Goal: Transaction & Acquisition: Purchase product/service

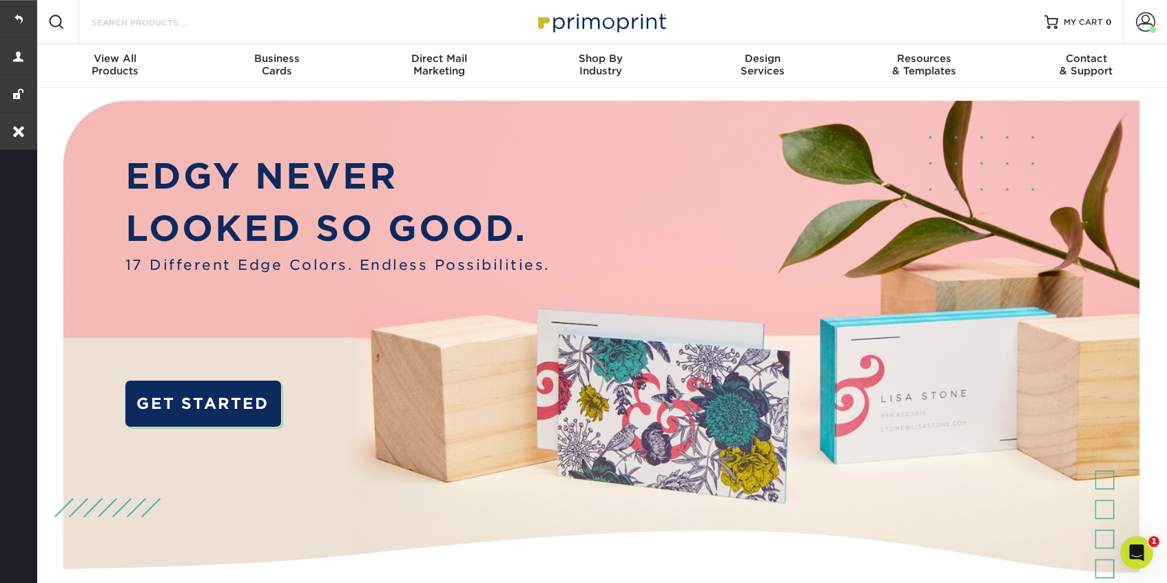
click at [140, 26] on input "Search Products" at bounding box center [157, 22] width 134 height 17
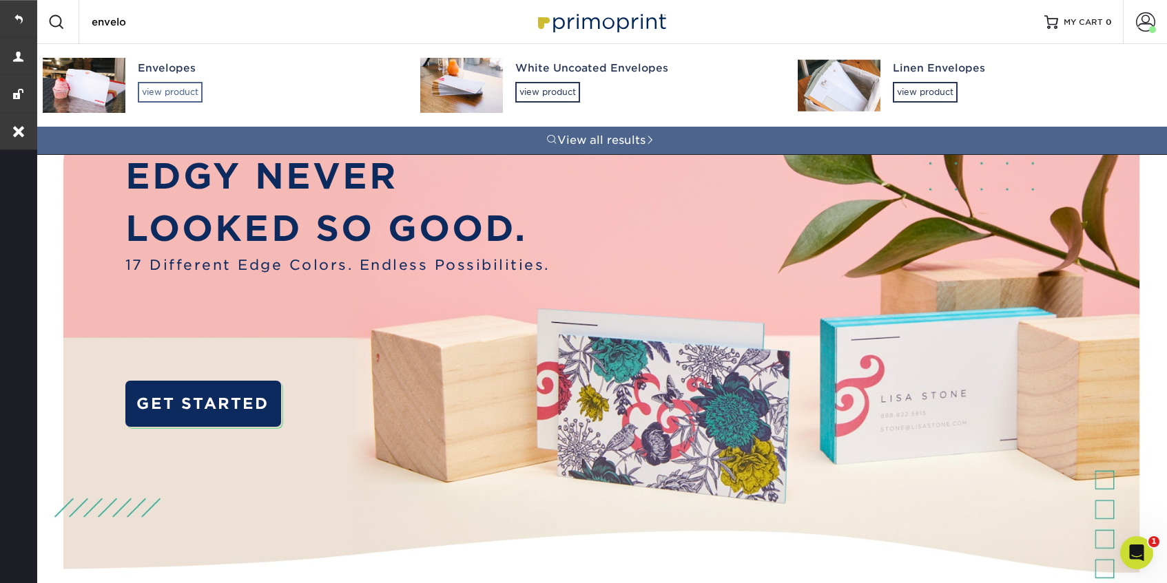
type input "envelo"
click at [159, 92] on div "view product" at bounding box center [170, 92] width 65 height 21
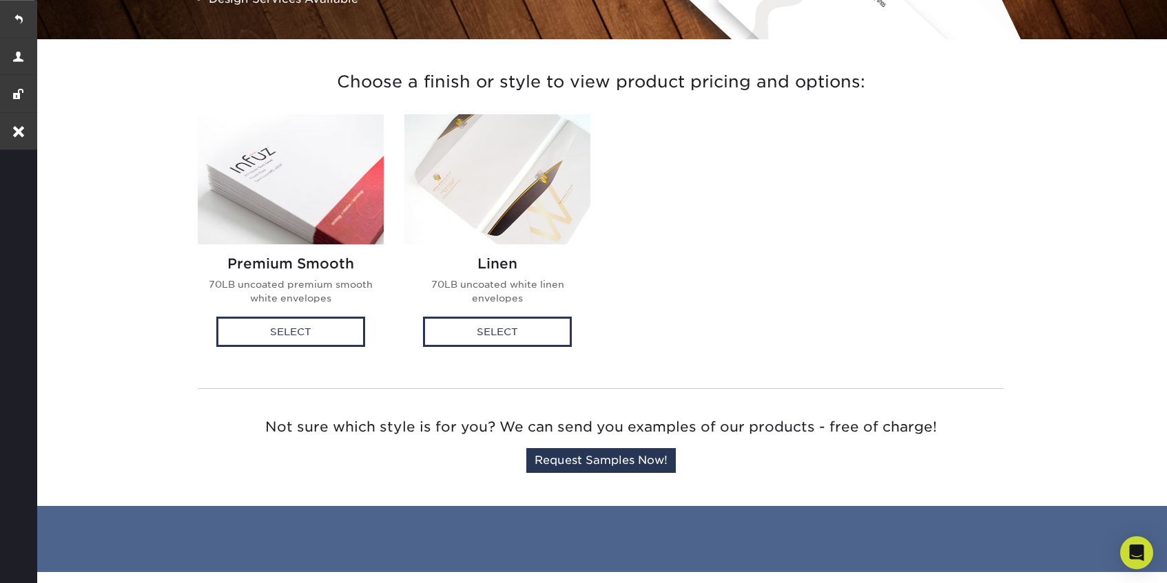
scroll to position [321, 0]
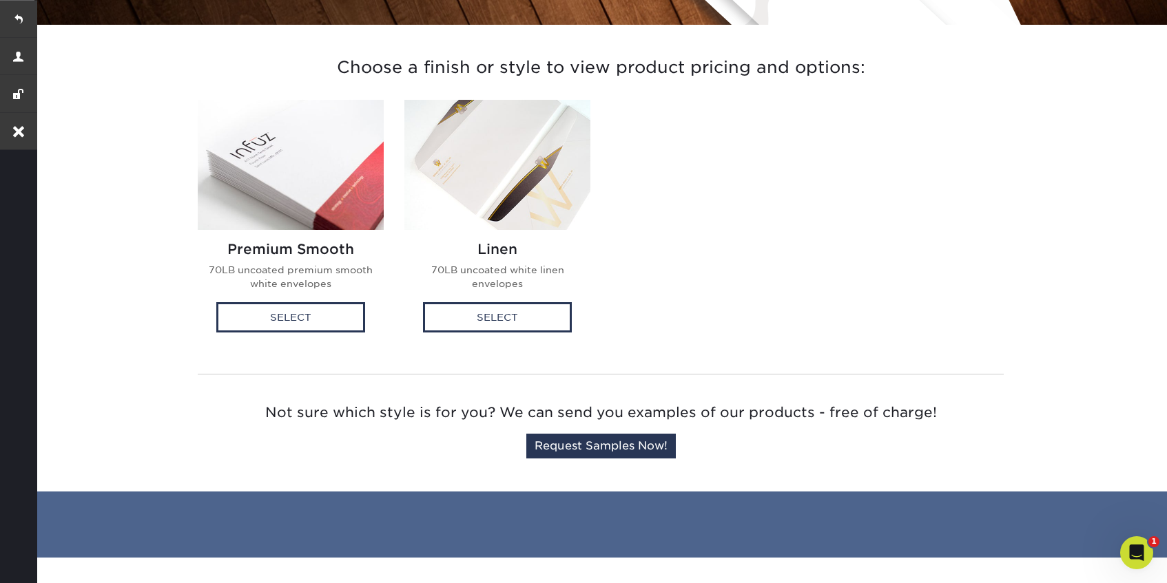
click at [322, 208] on img at bounding box center [291, 165] width 186 height 130
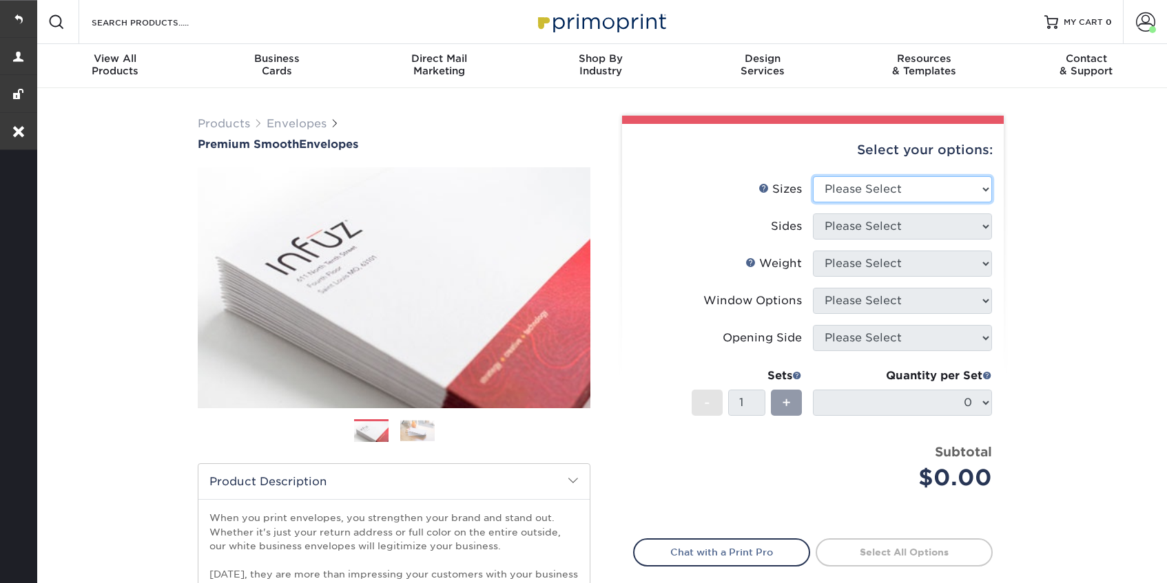
click at [892, 193] on select "Please Select 8.875" x 3.875" 4.125" x 9.5" 5.25" x 7.25" 9" x 12"" at bounding box center [902, 189] width 179 height 26
click at [813, 176] on select "Please Select 8.875" x 3.875" 4.125" x 9.5" 5.25" x 7.25" 9" x 12"" at bounding box center [902, 189] width 179 height 26
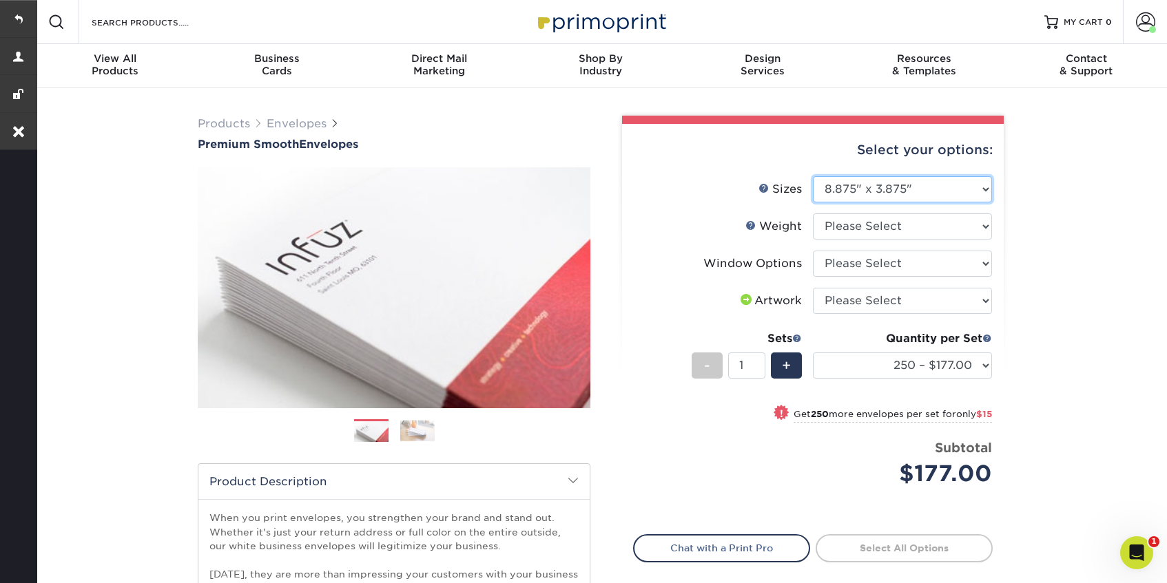
click at [883, 196] on select "Please Select 8.875" x 3.875" 4.125" x 9.5" 5.25" x 7.25" 9" x 12"" at bounding box center [902, 189] width 179 height 26
select select "4.12x9.50"
click at [813, 176] on select "Please Select 8.875" x 3.875" 4.125" x 9.5" 5.25" x 7.25" 9" x 12"" at bounding box center [902, 189] width 179 height 26
select select "-1"
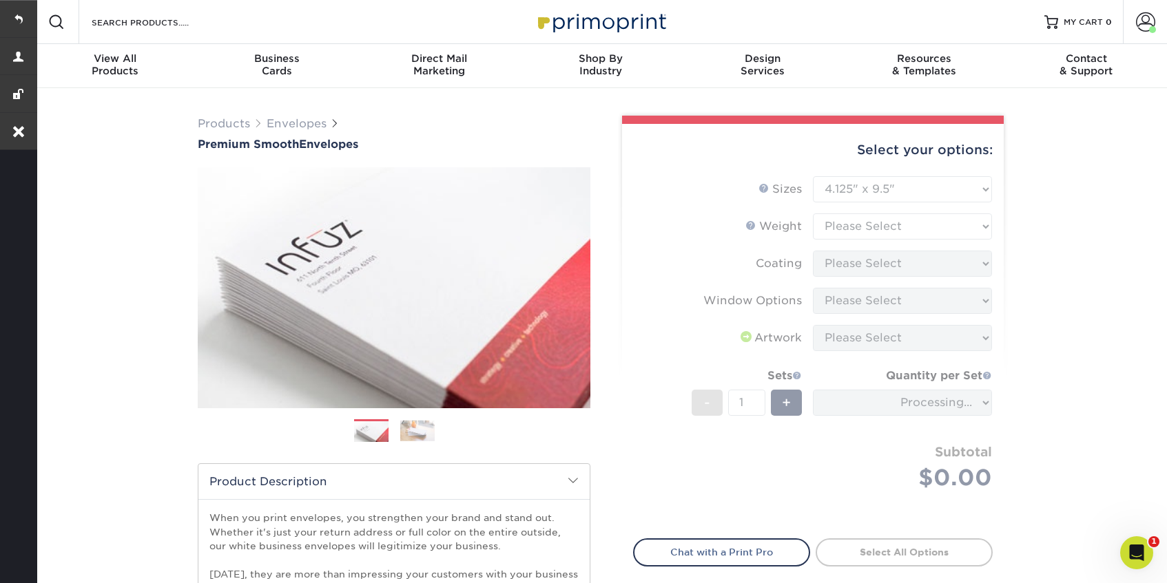
click at [881, 223] on form "Sizes Help Sizes Please Select 8.875" x 3.875" 4.125" x 9.5" 5.25" x 7.25" 9" x…" at bounding box center [813, 349] width 360 height 346
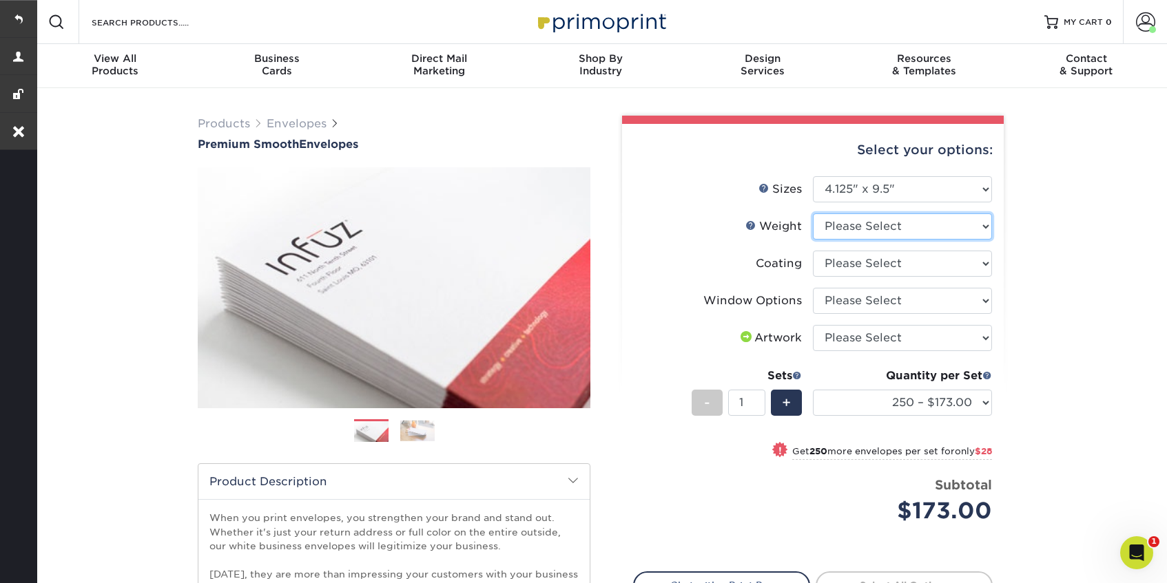
click at [946, 222] on select "Please Select 70LB" at bounding box center [902, 227] width 179 height 26
select select "70LB"
click at [813, 214] on select "Please Select 70LB" at bounding box center [902, 227] width 179 height 26
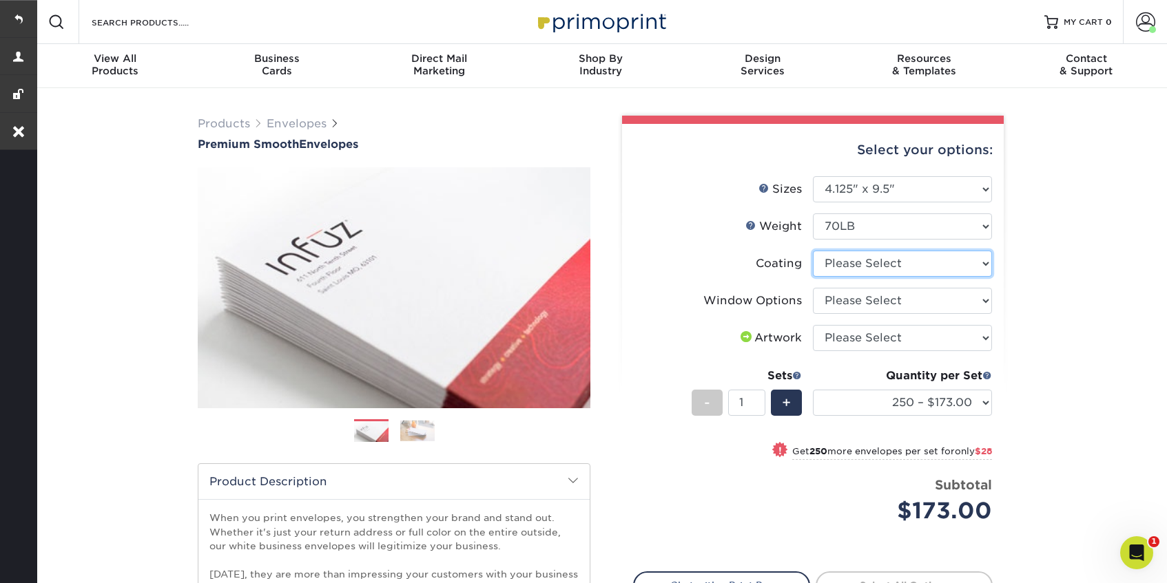
click at [927, 261] on select at bounding box center [902, 264] width 179 height 26
select select "3e7618de-abca-4bda-9f97-8b9129e913d8"
click at [813, 251] on select at bounding box center [902, 264] width 179 height 26
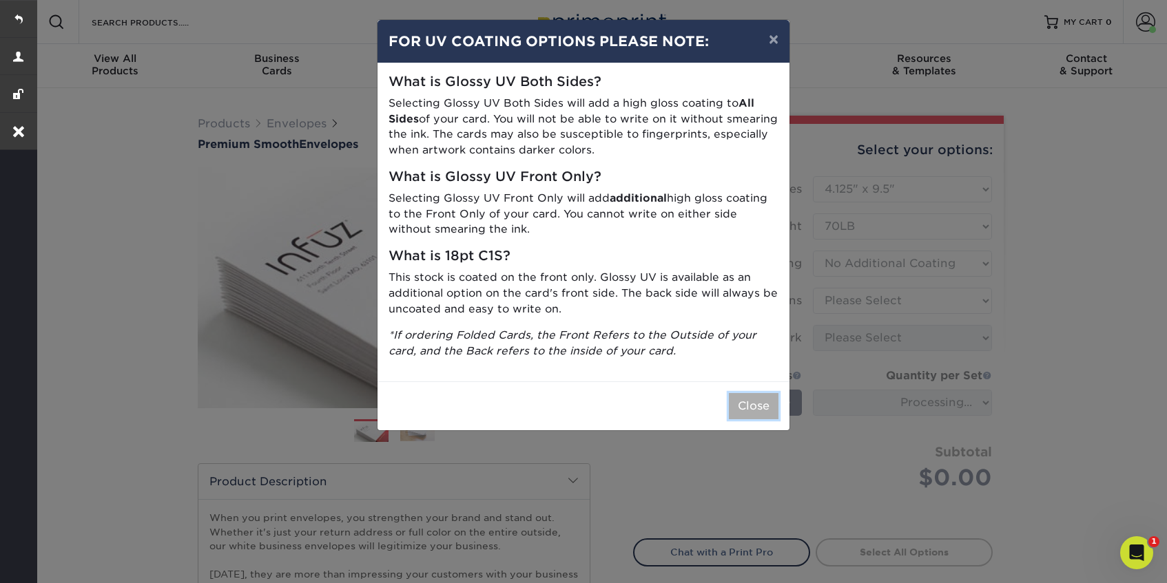
click at [755, 396] on button "Close" at bounding box center [754, 406] width 50 height 26
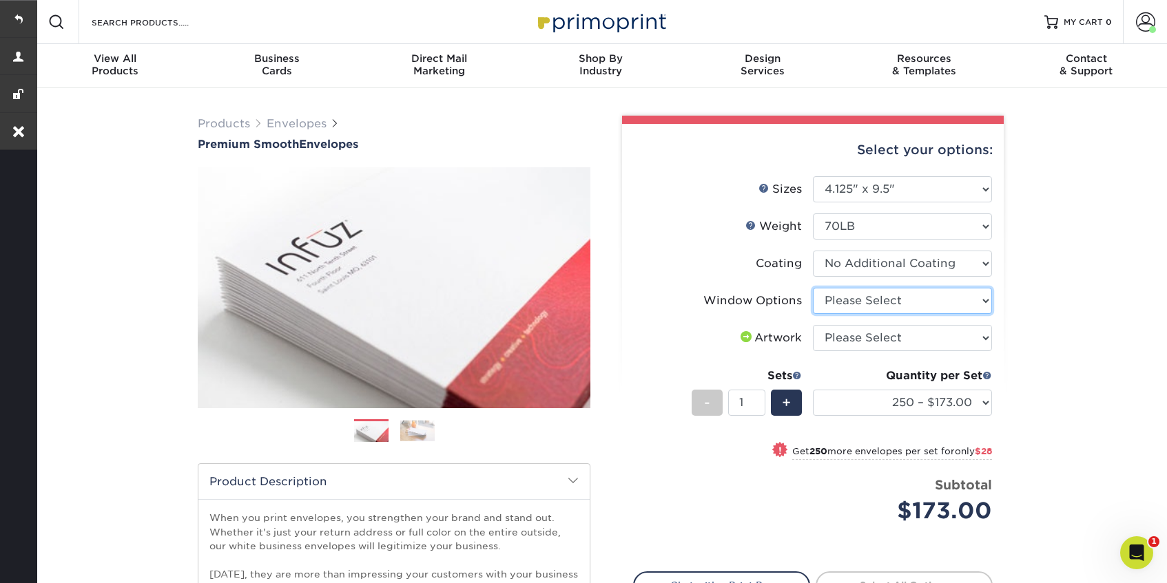
click at [963, 300] on select "Please Select No Window Window (Left Side)" at bounding box center [902, 301] width 179 height 26
select select "1f9e9f9f-4237-4243-ba79-49052844f6e6"
click at [813, 288] on select "Please Select No Window Window (Left Side)" at bounding box center [902, 301] width 179 height 26
click at [942, 337] on select "Please Select I will upload files I need a design - $50" at bounding box center [902, 338] width 179 height 26
select select "upload"
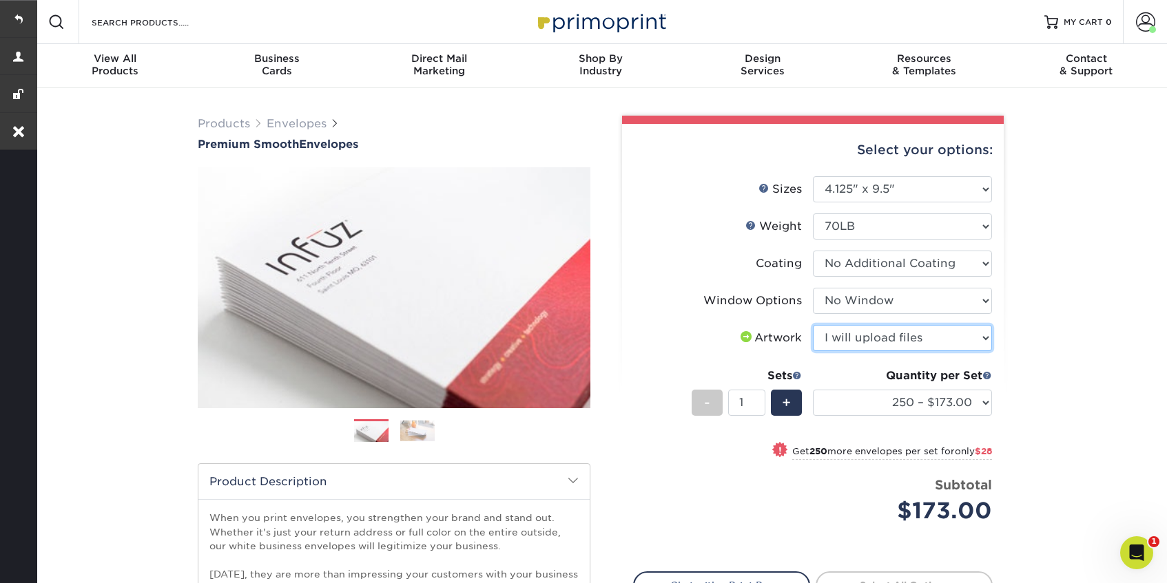
click at [813, 325] on select "Please Select I will upload files I need a design - $50" at bounding box center [902, 338] width 179 height 26
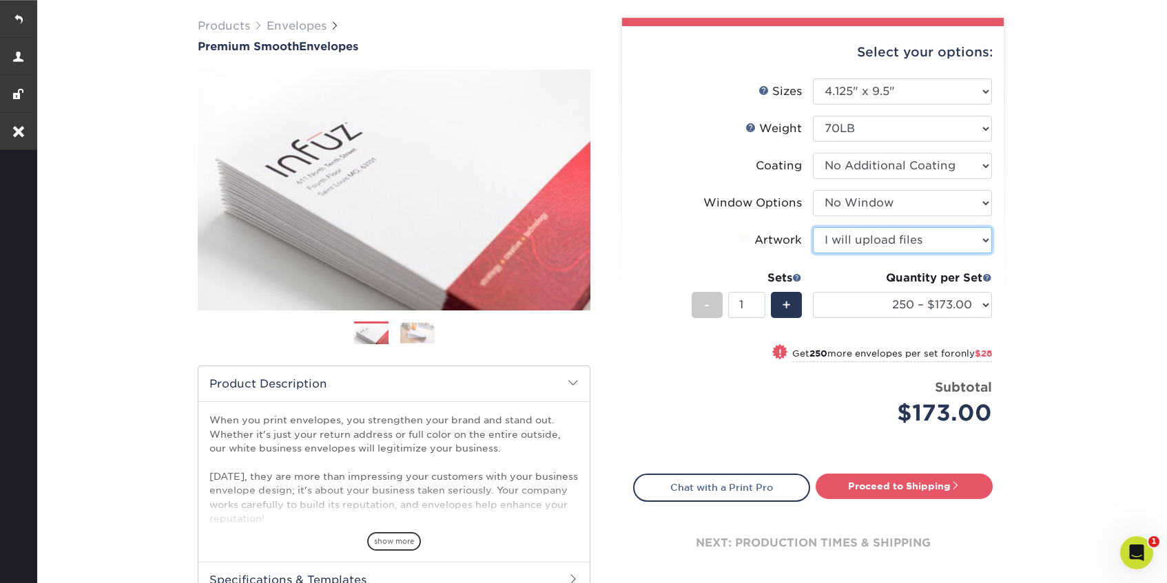
scroll to position [103, 0]
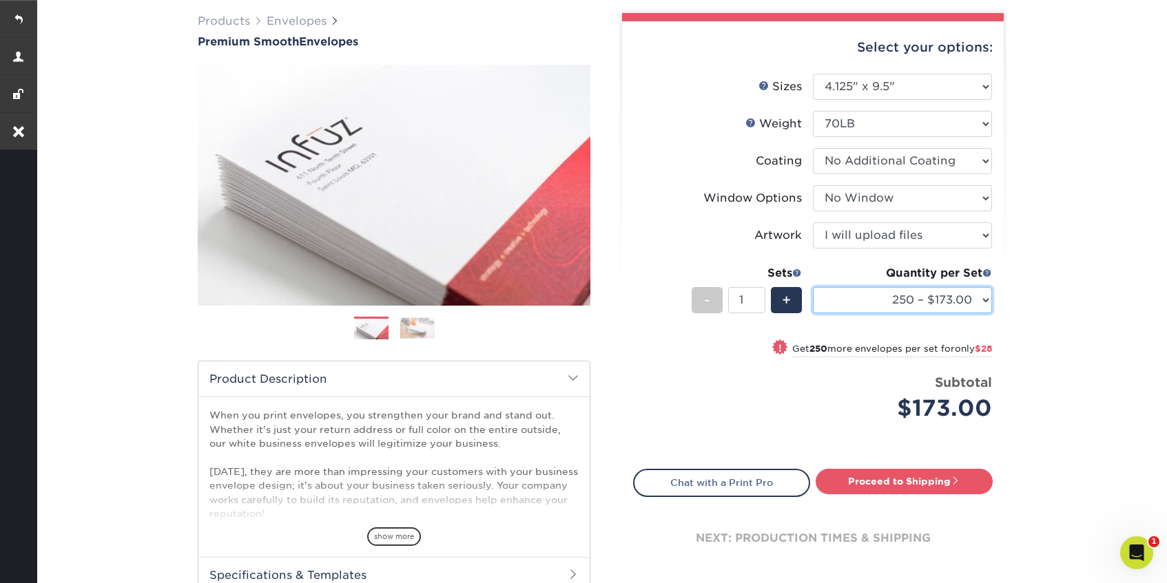
click at [902, 307] on select "250 – $173.00 500 – $201.00 1000 – $251.00 2500 – $388.00 5000 – $566.00 10000 …" at bounding box center [902, 300] width 179 height 26
click at [813, 287] on select "250 – $173.00 500 – $201.00 1000 – $251.00 2500 – $388.00 5000 – $566.00 10000 …" at bounding box center [902, 300] width 179 height 26
click at [926, 302] on select "250 – $173.00 500 – $201.00 1000 – $251.00 2500 – $388.00 5000 – $566.00 10000 …" at bounding box center [902, 300] width 179 height 26
click at [813, 287] on select "250 – $173.00 500 – $201.00 1000 – $251.00 2500 – $388.00 5000 – $566.00 10000 …" at bounding box center [902, 300] width 179 height 26
click at [906, 300] on select "250 – $173.00 500 – $201.00 1000 – $251.00 2500 – $388.00 5000 – $566.00 10000 …" at bounding box center [902, 300] width 179 height 26
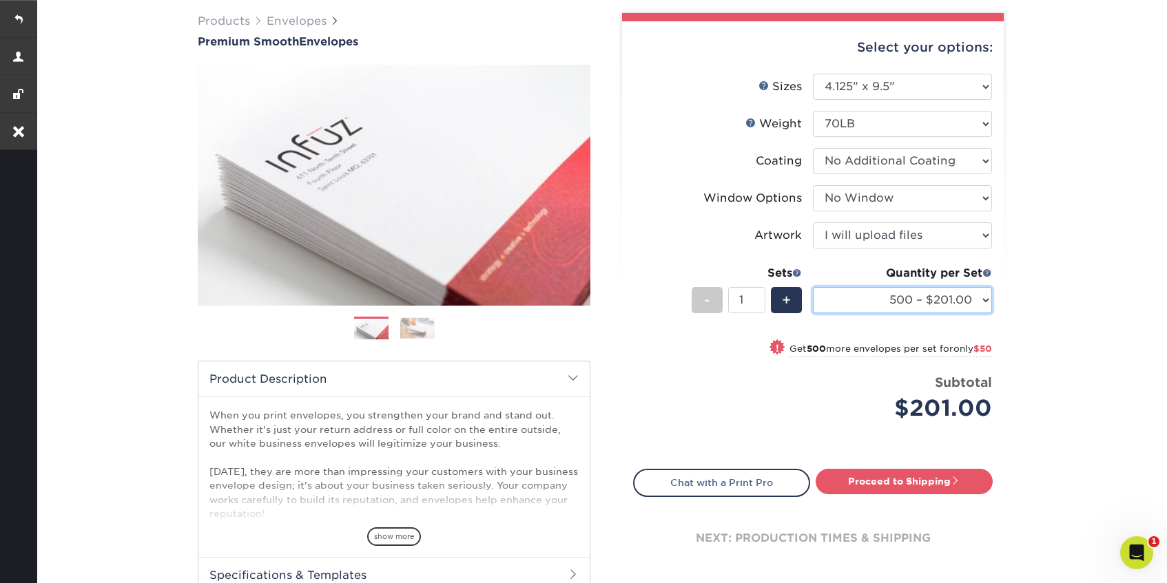
select select "1000 – $251.00"
click at [813, 287] on select "250 – $173.00 500 – $201.00 1000 – $251.00 2500 – $388.00 5000 – $566.00 10000 …" at bounding box center [902, 300] width 179 height 26
click at [875, 481] on link "Proceed to Shipping" at bounding box center [903, 481] width 177 height 25
type input "Set 1"
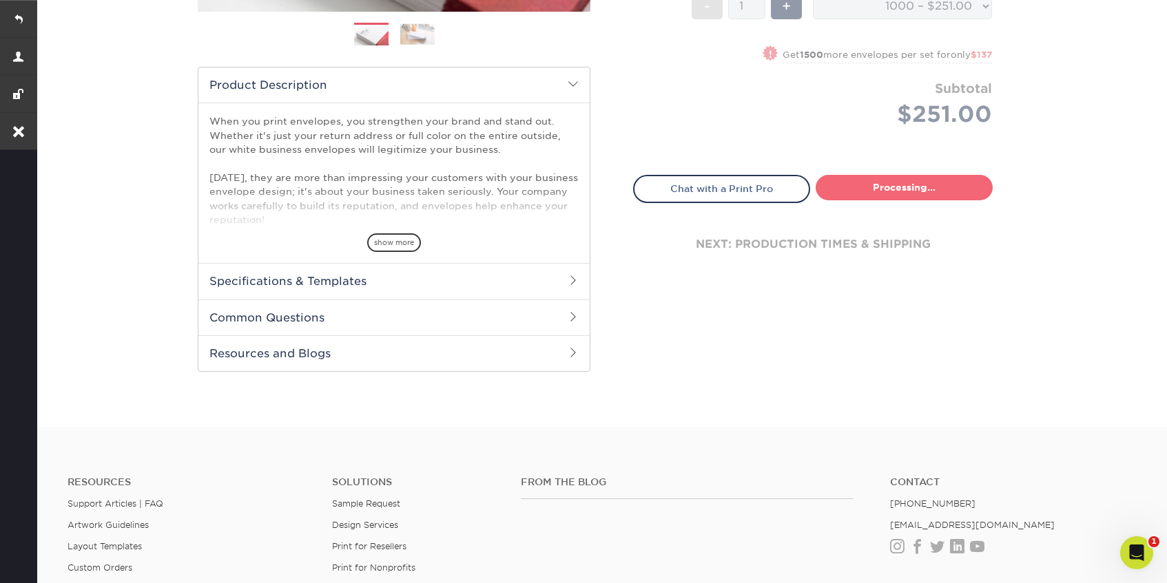
select select "5ff611ab-e7b4-4983-b34f-0023fb6ed2dc"
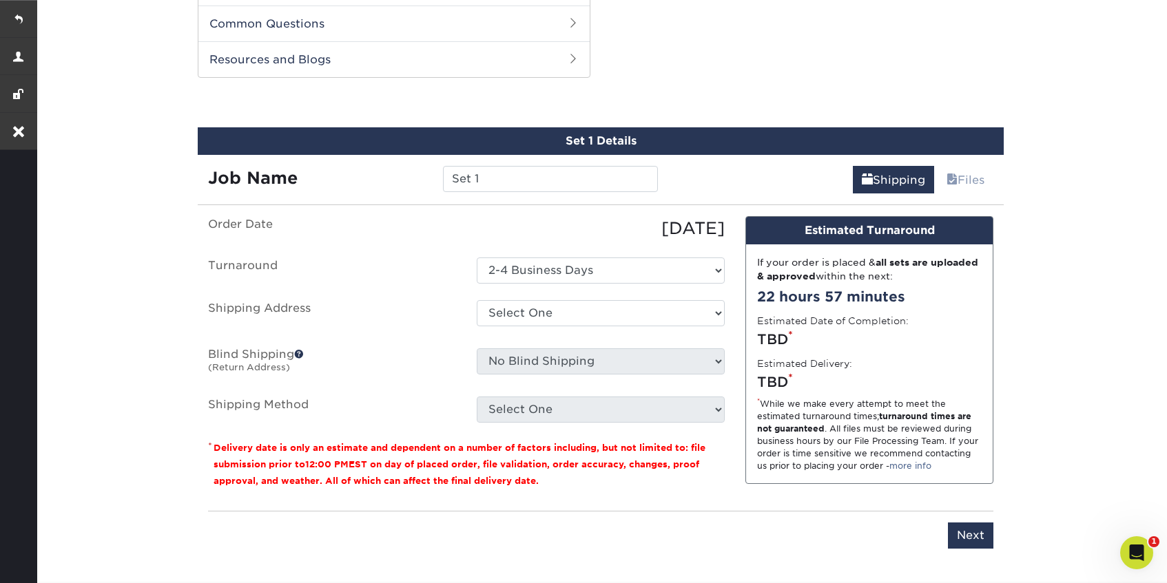
scroll to position [700, 0]
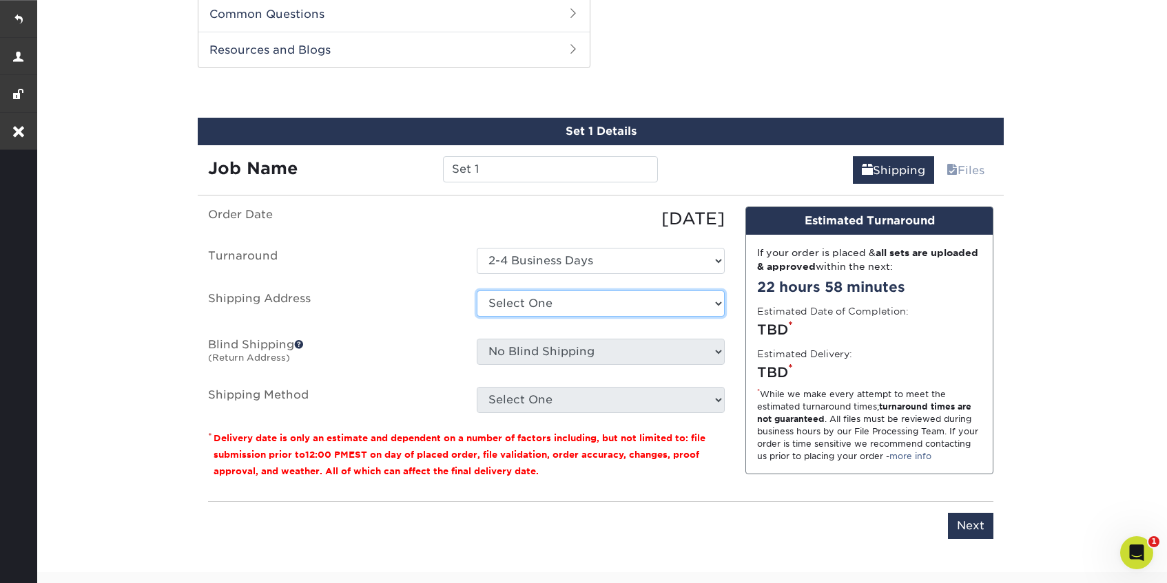
click at [583, 298] on select "Select One Home Shipping Address + Add New Address" at bounding box center [601, 304] width 248 height 26
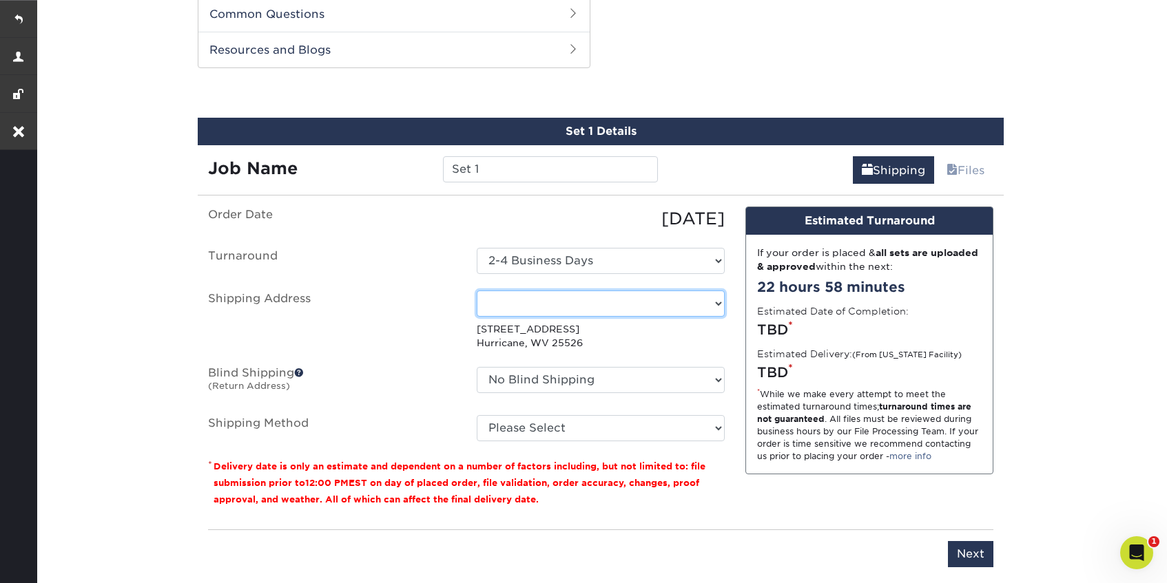
click at [583, 311] on select "Select One Home Shipping Address + Add New Address" at bounding box center [601, 304] width 248 height 26
click at [707, 304] on select "Select One Home Shipping Address + Add New Address" at bounding box center [601, 304] width 248 height 26
click at [711, 301] on select "Select One Home Shipping Address + Add New Address" at bounding box center [601, 304] width 248 height 26
select select "newaddress"
click at [477, 291] on select "Select One Home Shipping Address + Add New Address" at bounding box center [601, 304] width 248 height 26
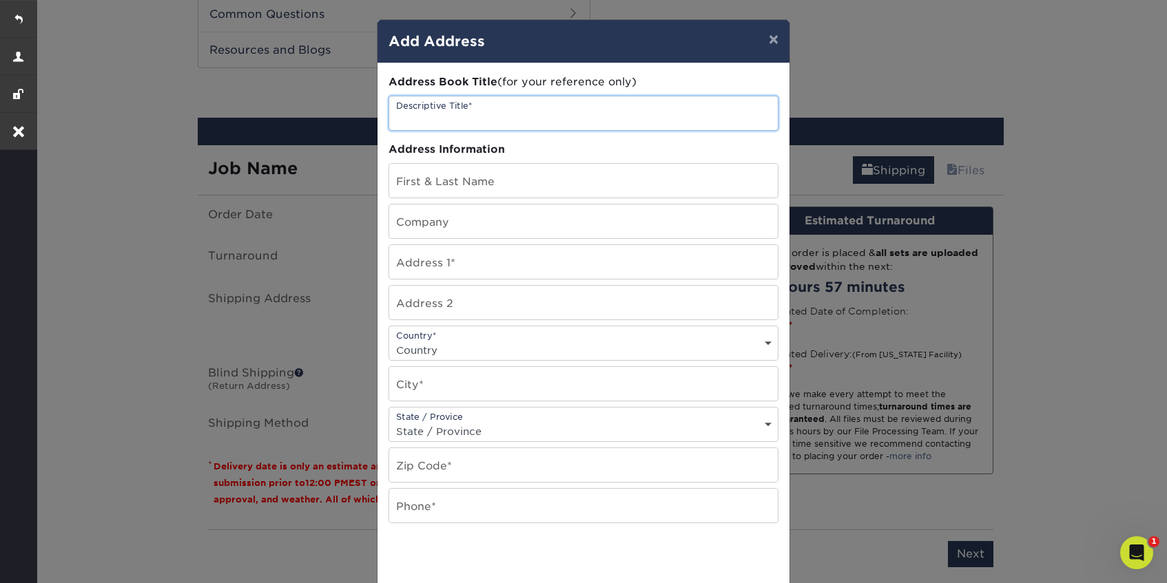
click at [468, 112] on input "text" at bounding box center [583, 113] width 388 height 34
drag, startPoint x: 468, startPoint y: 119, endPoint x: 392, endPoint y: 116, distance: 75.8
click at [392, 116] on input "[PERSON_NAME] [PERSON_NAME]- Update [GEOGRAPHIC_DATA] address" at bounding box center [583, 113] width 388 height 34
type input "[PERSON_NAME] [PERSON_NAME]- Update [GEOGRAPHIC_DATA] address"
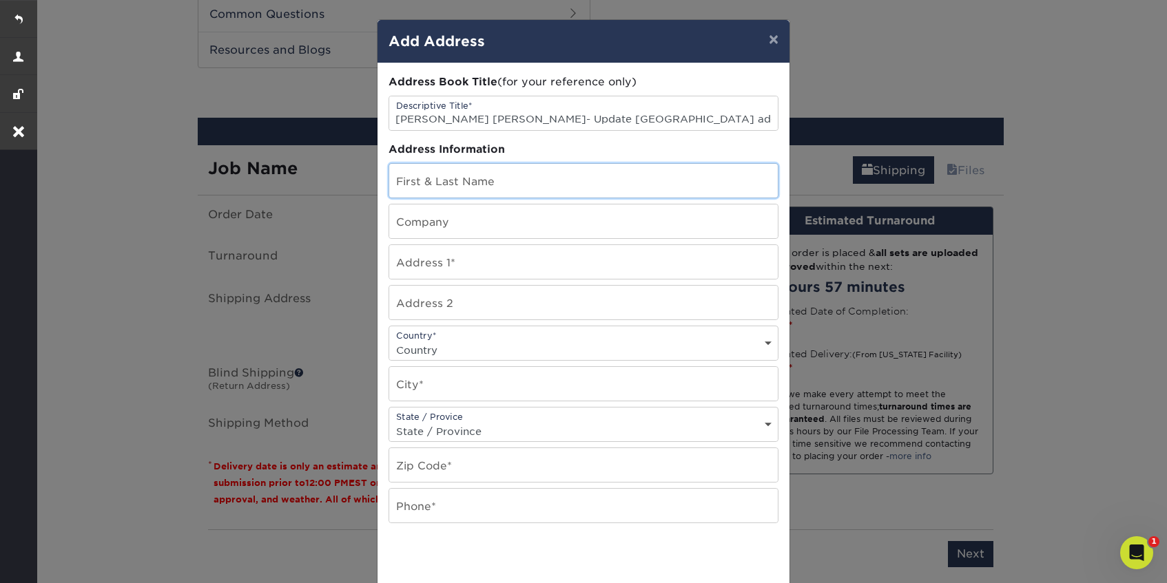
click at [450, 185] on input "text" at bounding box center [583, 181] width 388 height 34
paste input "Michael J Bell"
type input "Michael J Bell"
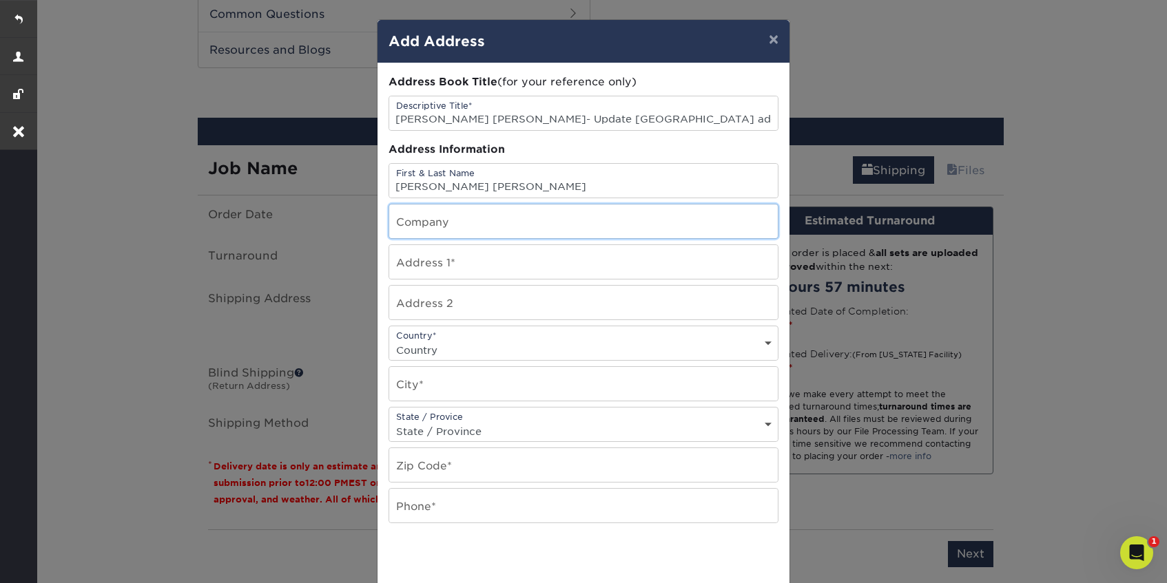
click at [438, 225] on input "text" at bounding box center [583, 222] width 388 height 34
type input "The Law offices of Michael J Bell"
click at [444, 268] on input "text" at bounding box center [583, 262] width 388 height 34
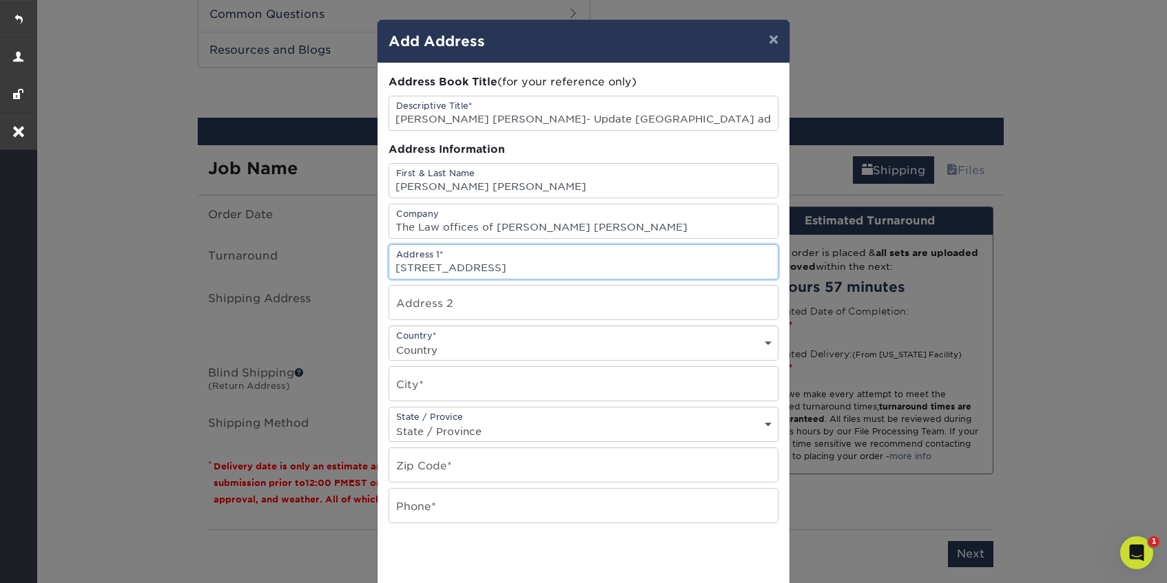
type input "[STREET_ADDRESS]"
type input "Suite 300"
select select "US"
click at [467, 384] on input "text" at bounding box center [583, 384] width 388 height 34
paste input "Gahanna,"
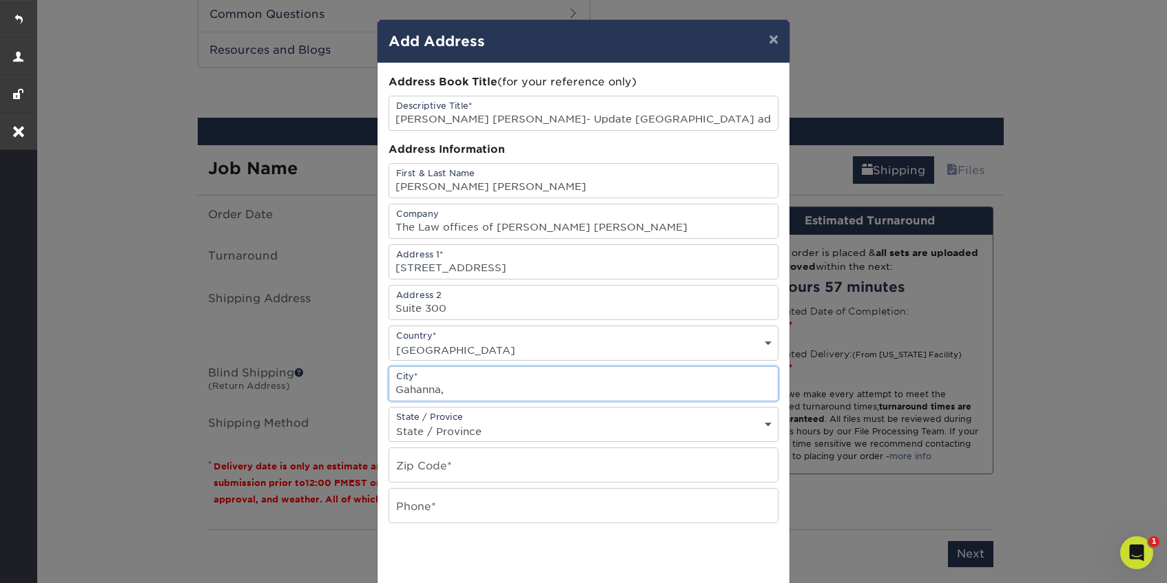
type input "Gahanna,"
click at [453, 426] on select "State / Province Alabama Alaska Arizona Arkansas California Colorado Connecticu…" at bounding box center [583, 431] width 388 height 20
select select "OH"
click at [389, 421] on select "State / Province Alabama Alaska Arizona Arkansas California Colorado Connecticu…" at bounding box center [583, 431] width 388 height 20
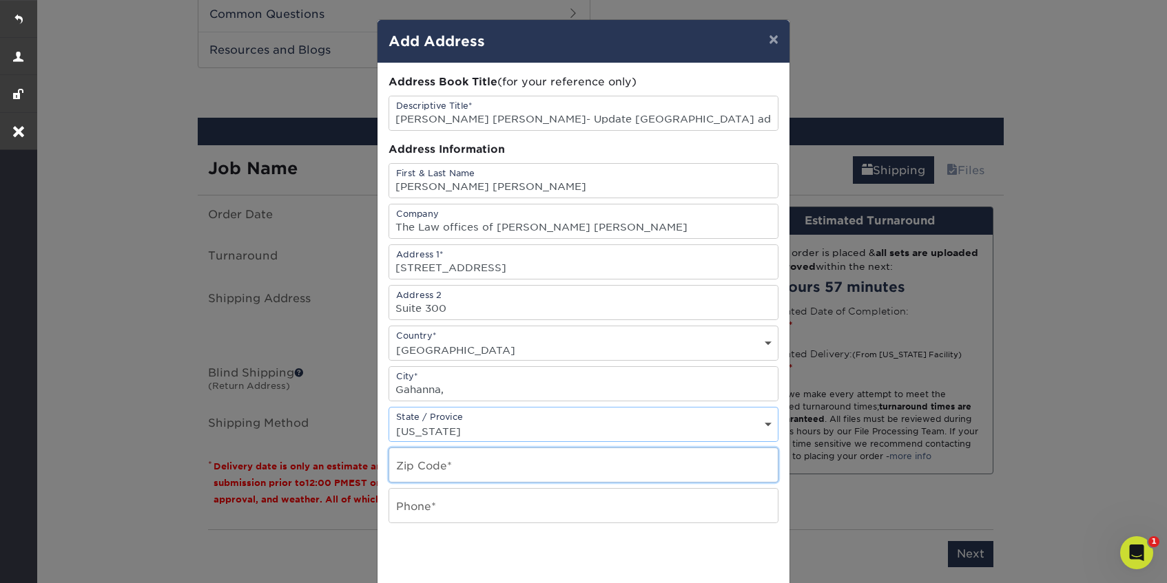
click at [454, 472] on input "text" at bounding box center [583, 465] width 388 height 34
paste input "43230"
type input "43230"
type input "n/a"
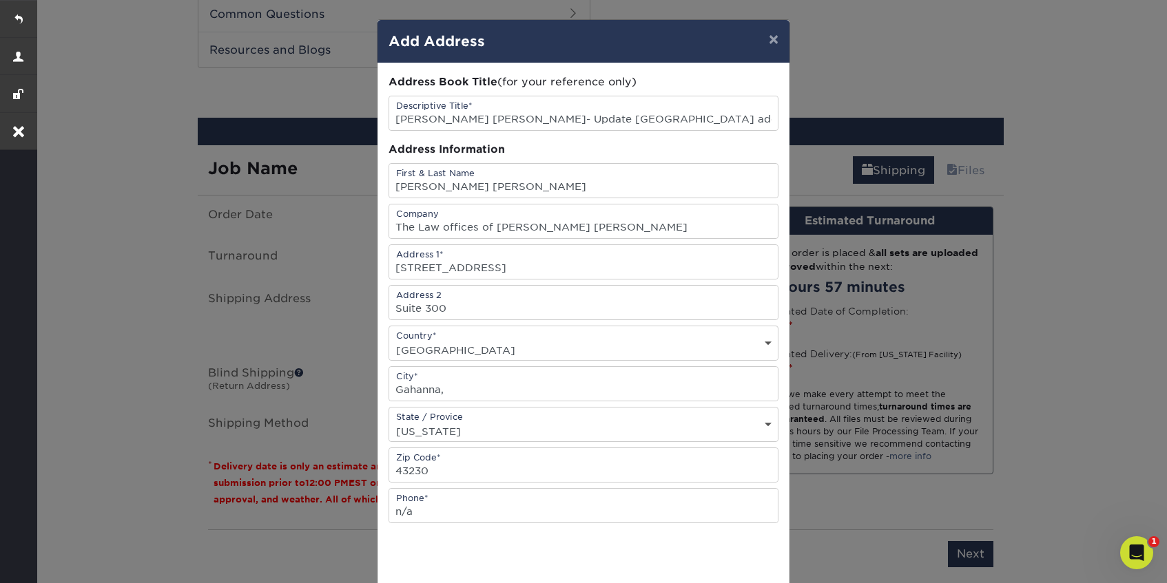
scroll to position [165, 0]
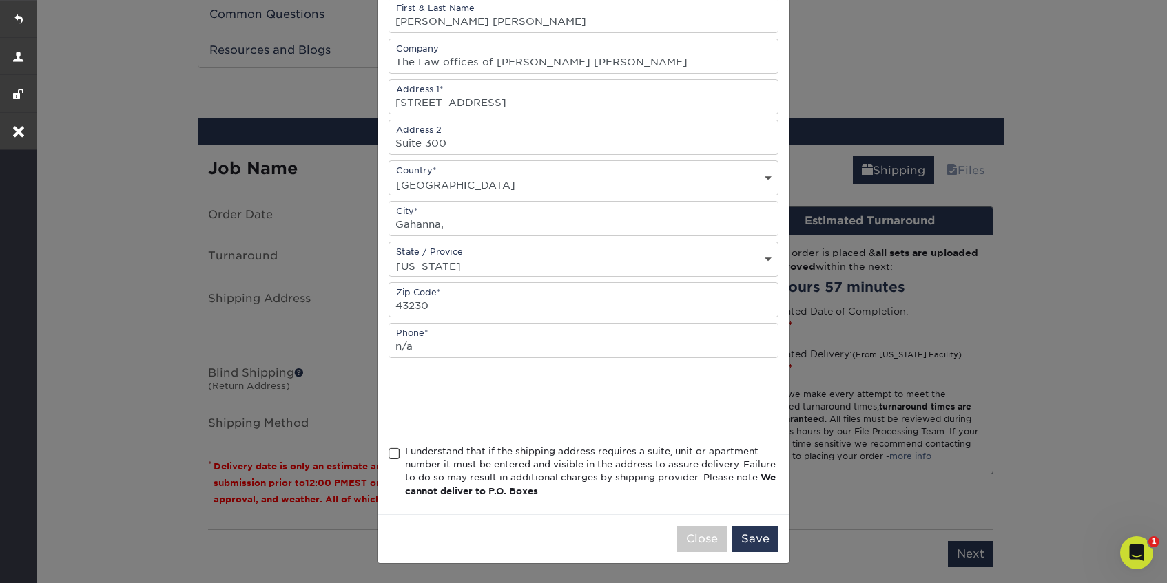
click at [395, 452] on span at bounding box center [394, 454] width 12 height 13
click at [0, 0] on input "I understand that if the shipping address requires a suite, unit or apartment n…" at bounding box center [0, 0] width 0 height 0
click at [760, 535] on button "Save" at bounding box center [755, 539] width 46 height 26
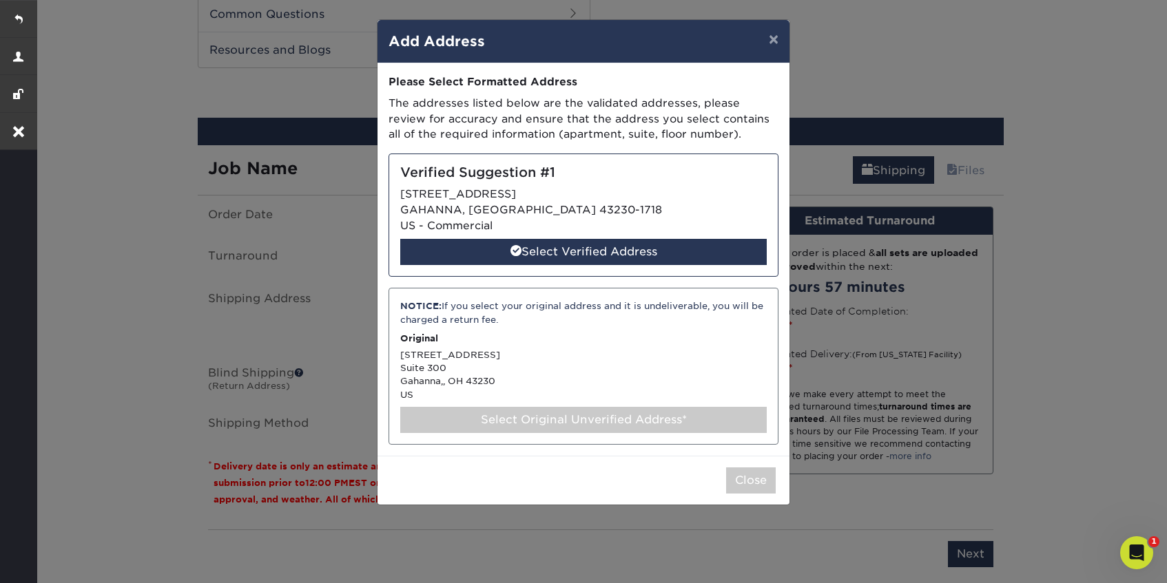
click at [665, 432] on div "Select Original Unverified Address*" at bounding box center [583, 420] width 366 height 26
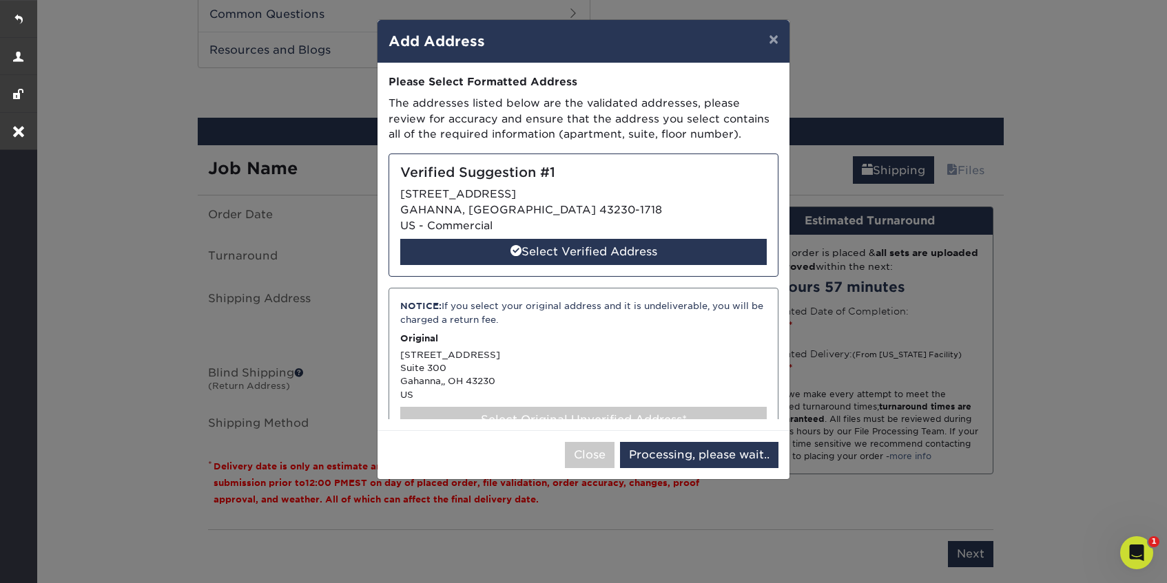
select select "286345"
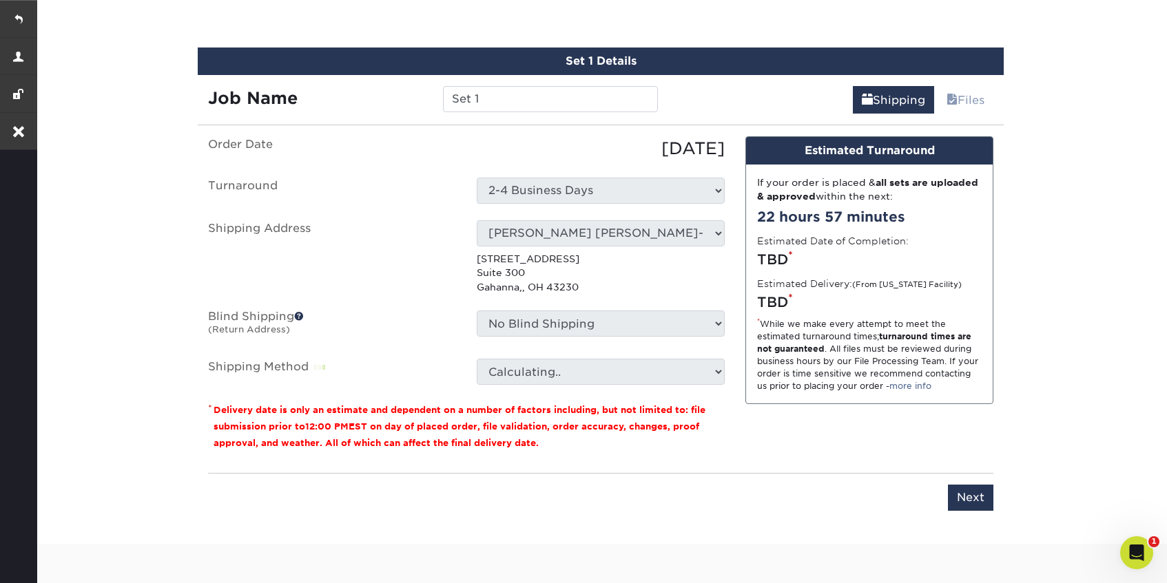
scroll to position [777, 0]
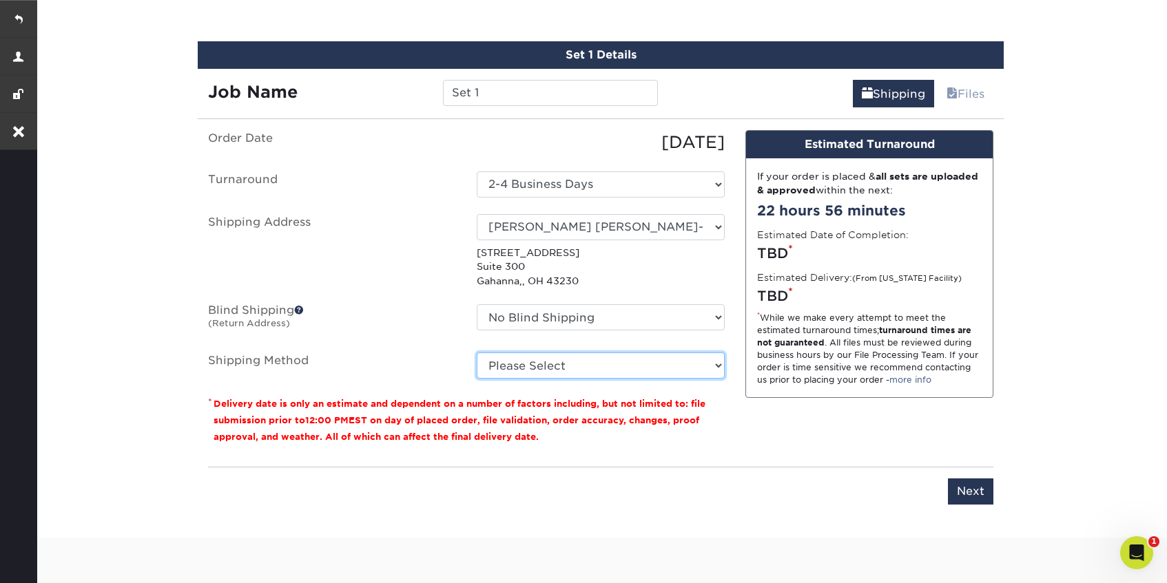
click at [645, 376] on select "Please Select Ground Shipping (+$18.66) 3 Day Shipping Service (+$22.80) 2 Day …" at bounding box center [601, 366] width 248 height 26
select select "03"
click at [477, 353] on select "Please Select Ground Shipping (+$18.66) 3 Day Shipping Service (+$22.80) 2 Day …" at bounding box center [601, 366] width 248 height 26
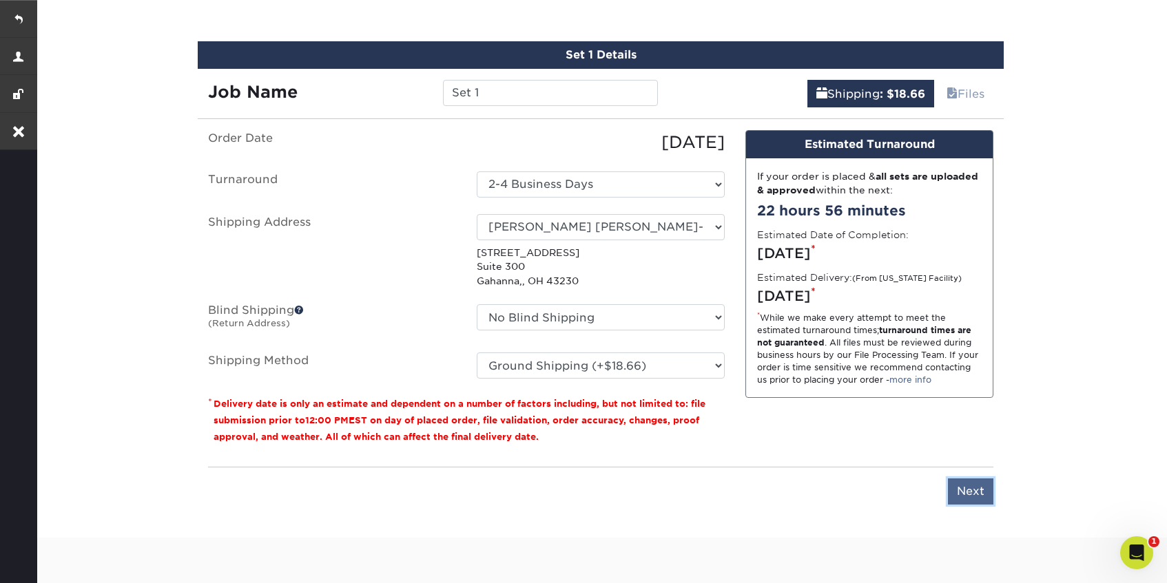
click at [970, 487] on input "Next" at bounding box center [970, 492] width 45 height 26
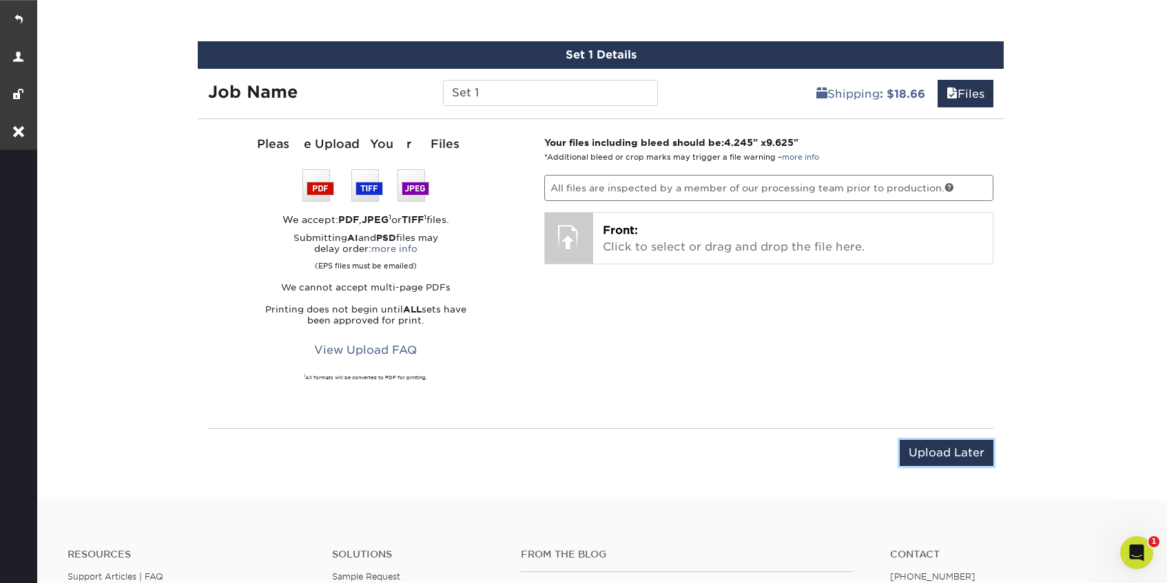
click at [930, 452] on input "Upload Later" at bounding box center [946, 453] width 94 height 26
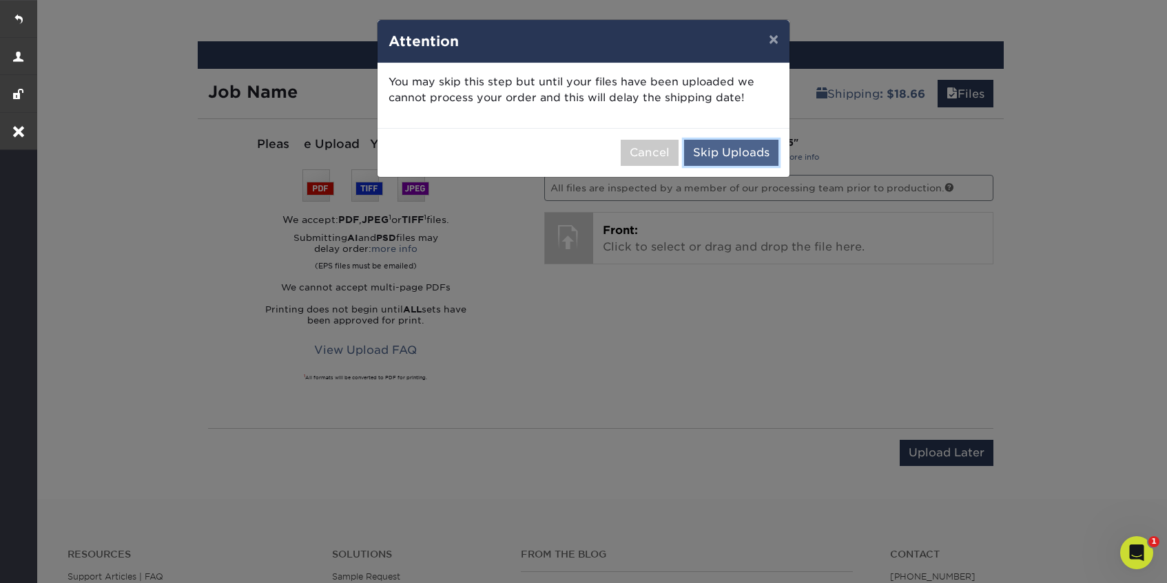
click at [743, 150] on button "Skip Uploads" at bounding box center [731, 153] width 94 height 26
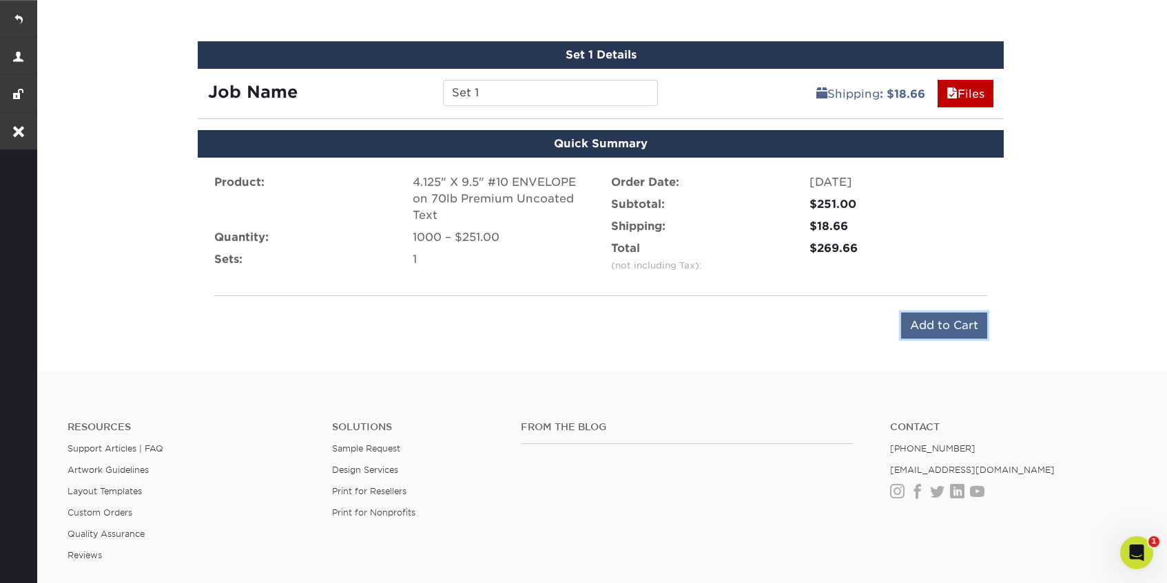
click at [939, 335] on input "Add to Cart" at bounding box center [944, 326] width 86 height 26
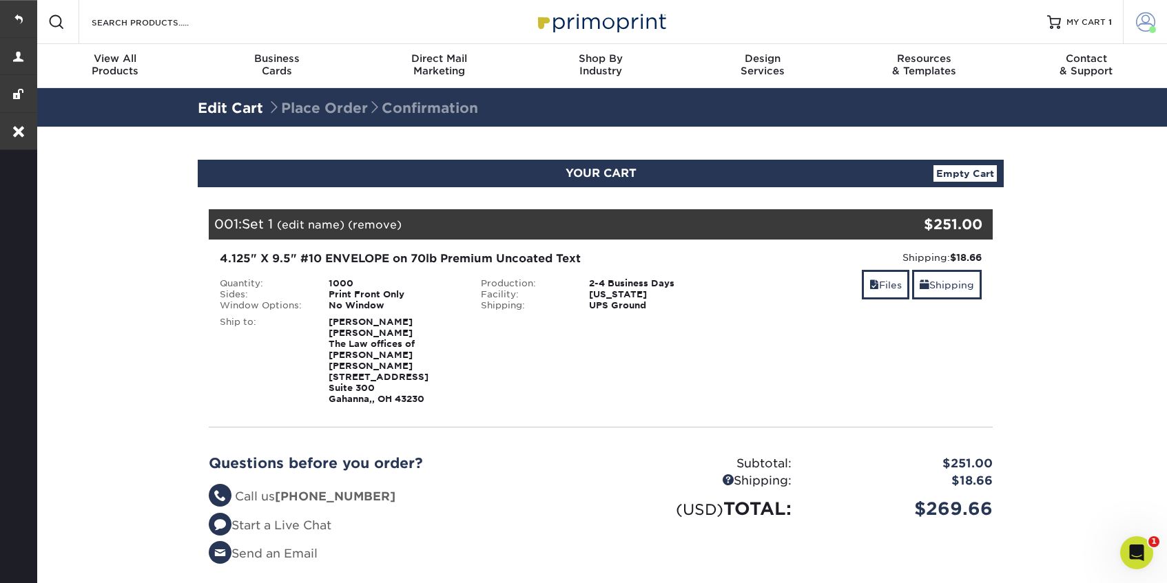
click at [1136, 21] on span at bounding box center [1145, 21] width 19 height 19
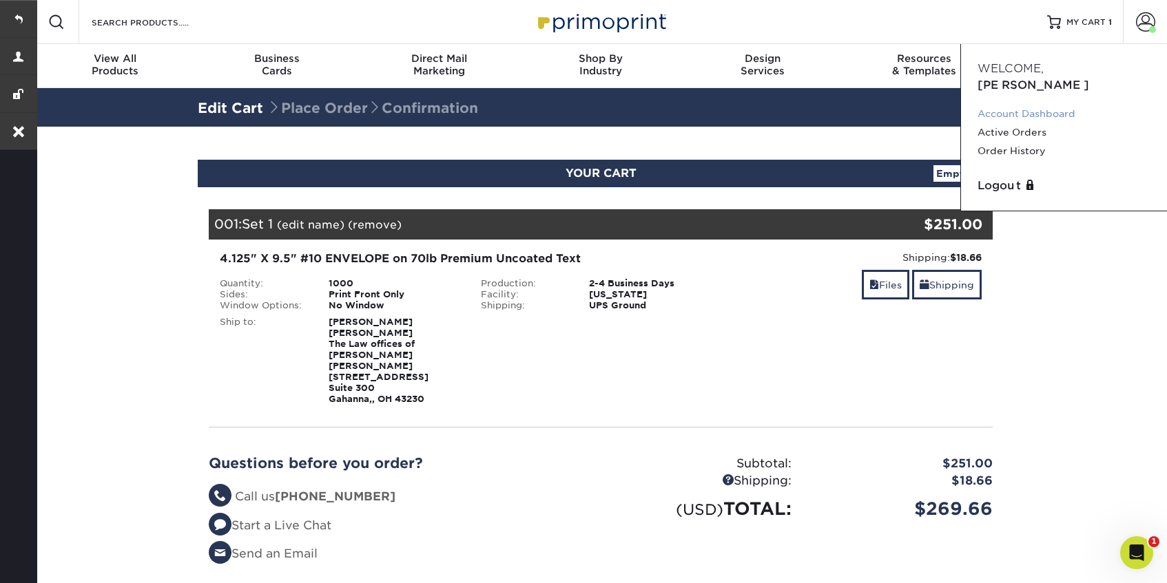
click at [1007, 105] on link "Account Dashboard" at bounding box center [1063, 114] width 173 height 19
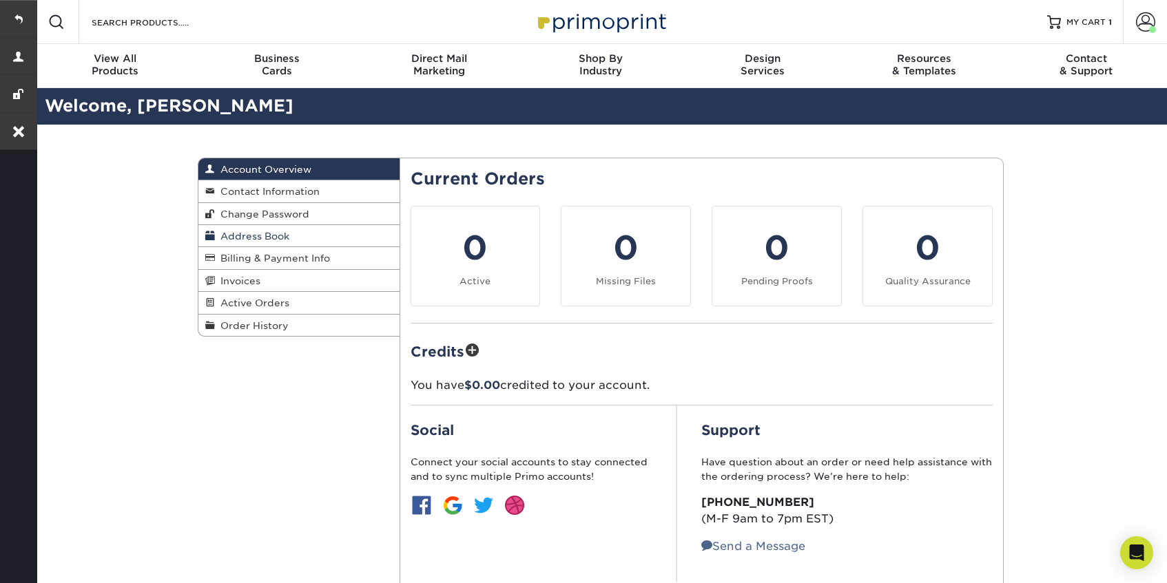
click at [280, 231] on span "Address Book" at bounding box center [252, 236] width 74 height 11
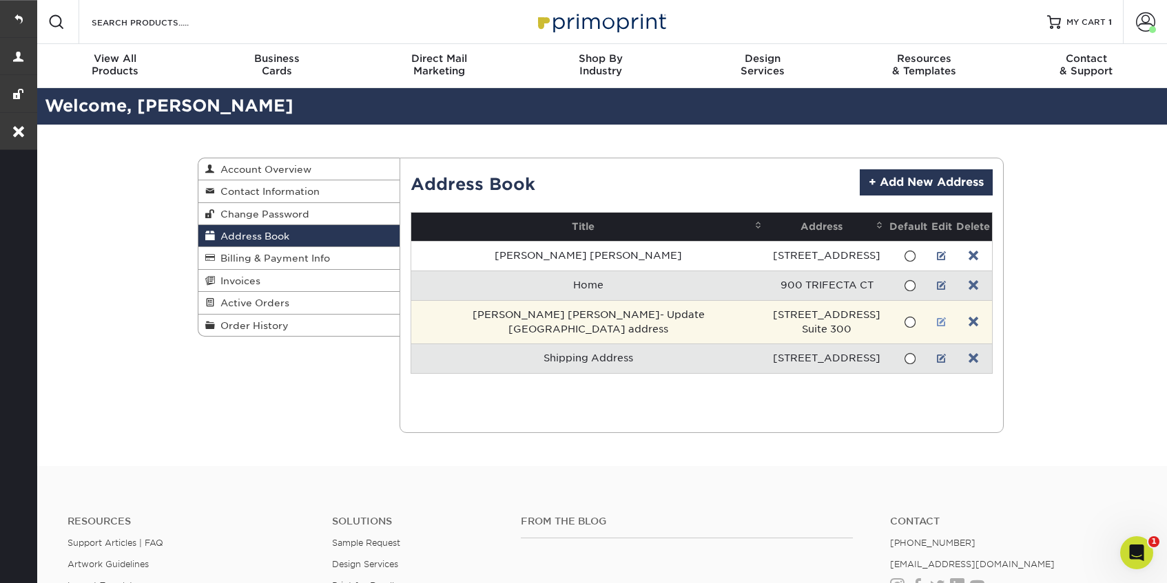
click at [937, 322] on link at bounding box center [942, 322] width 10 height 11
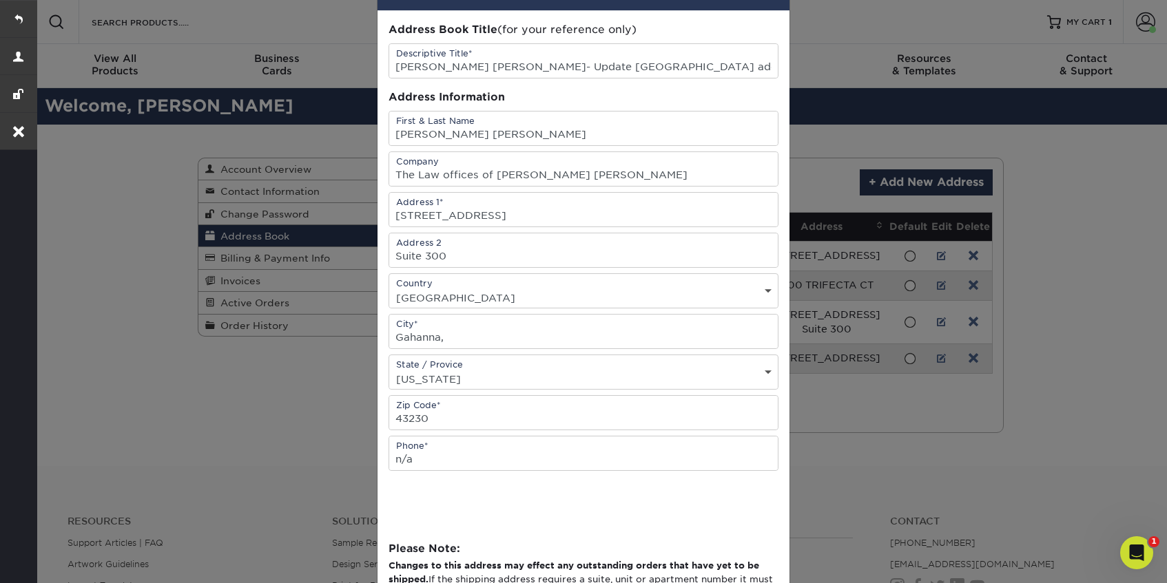
scroll to position [54, 0]
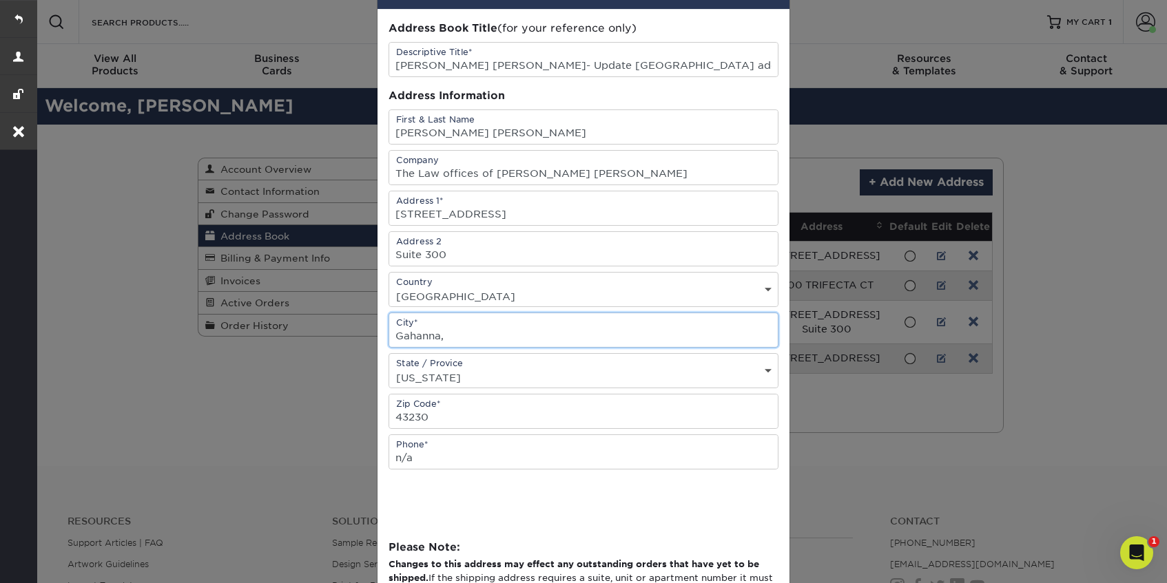
click at [530, 343] on input "Gahanna," at bounding box center [583, 330] width 388 height 34
type input "Gahanna"
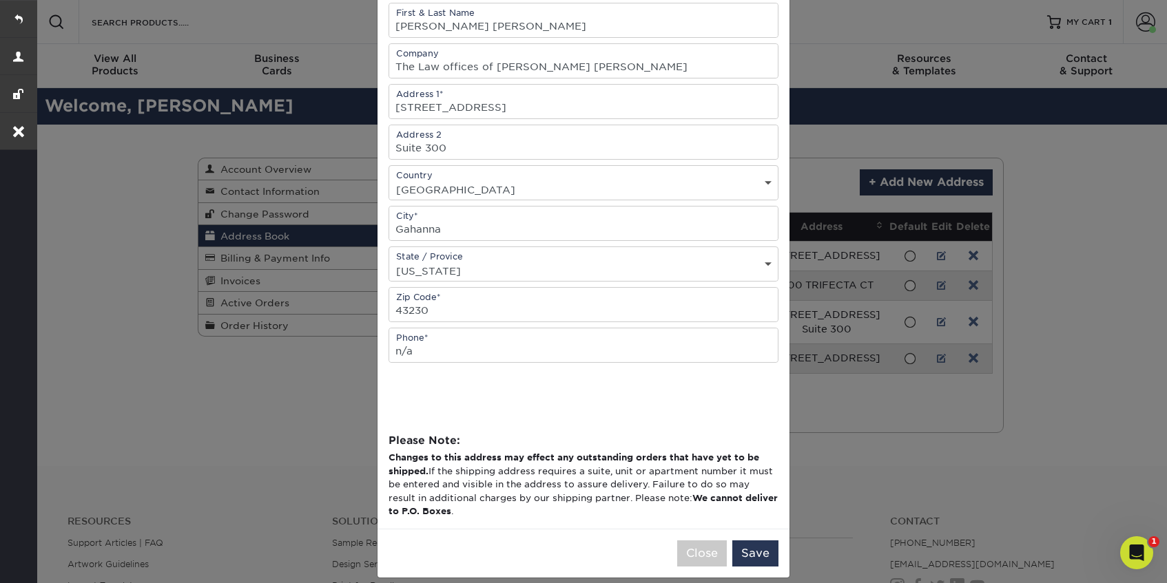
scroll to position [175, 0]
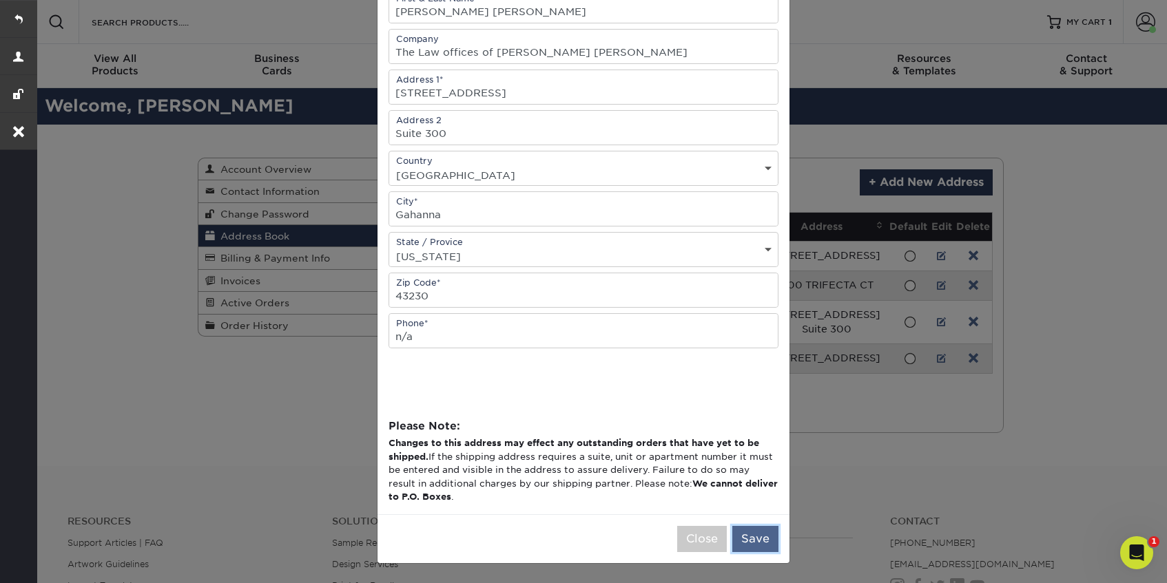
click at [753, 530] on button "Save" at bounding box center [755, 539] width 46 height 26
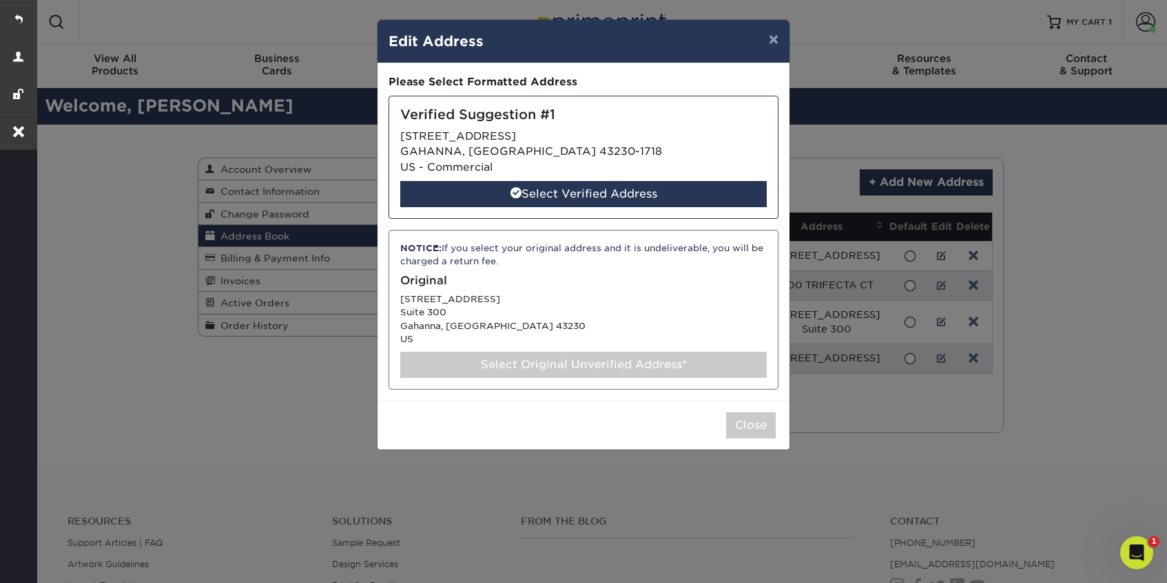
click at [601, 369] on div "Select Original Unverified Address*" at bounding box center [583, 365] width 366 height 26
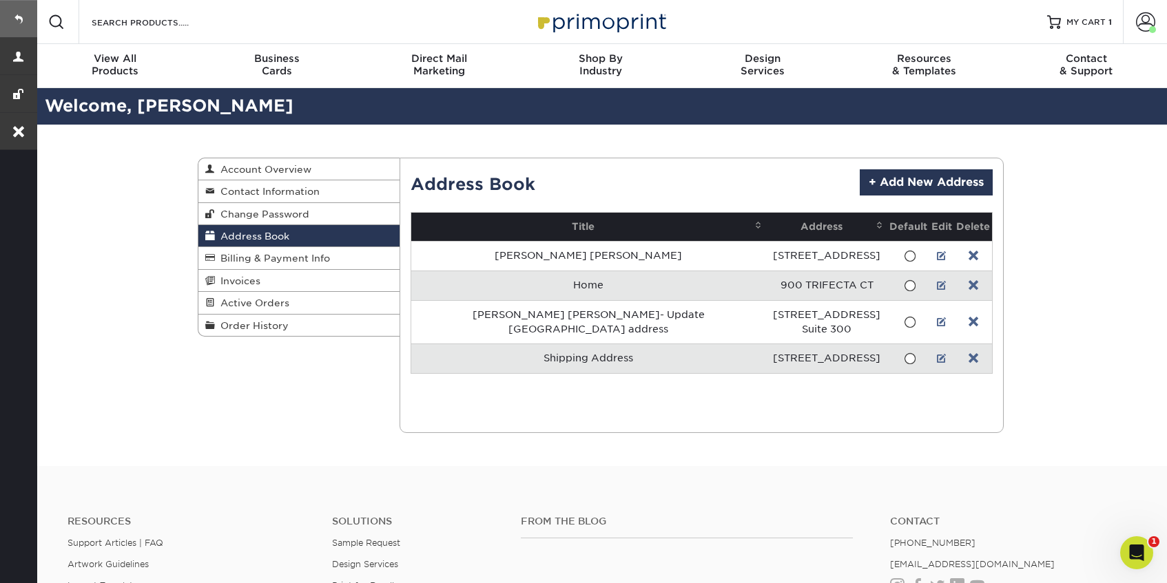
click at [17, 20] on link at bounding box center [18, 18] width 37 height 37
